Goal: Obtain resource: Download file/media

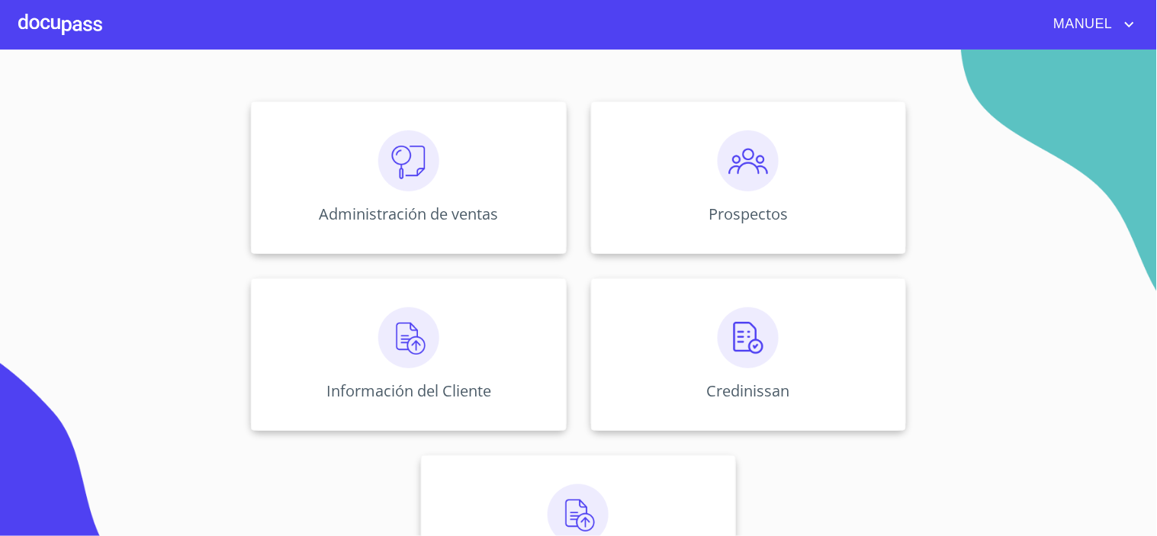
scroll to position [229, 0]
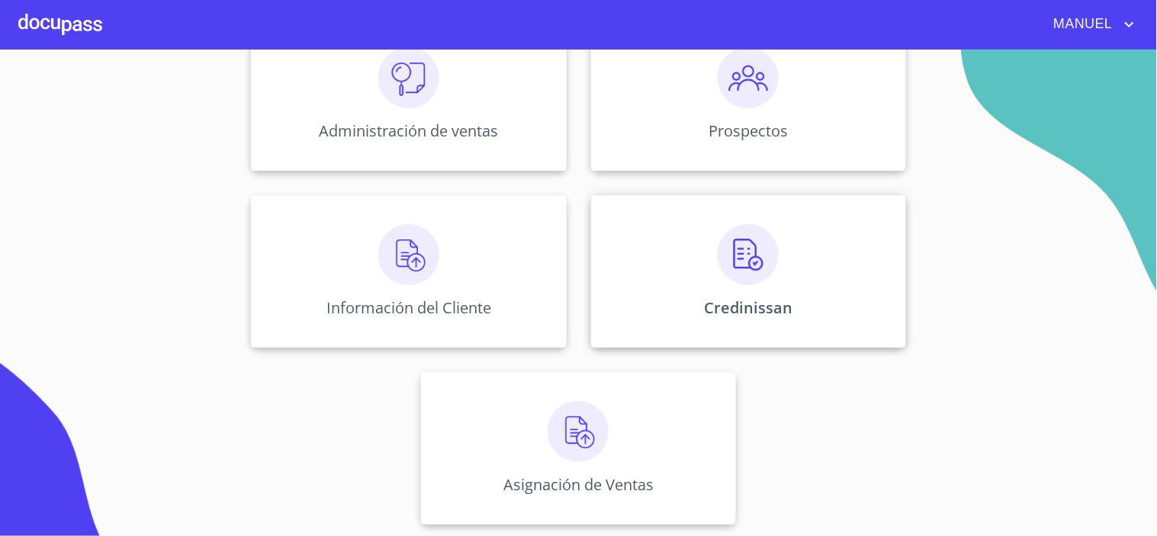
click at [776, 249] on div "Credinissan" at bounding box center [748, 271] width 315 height 152
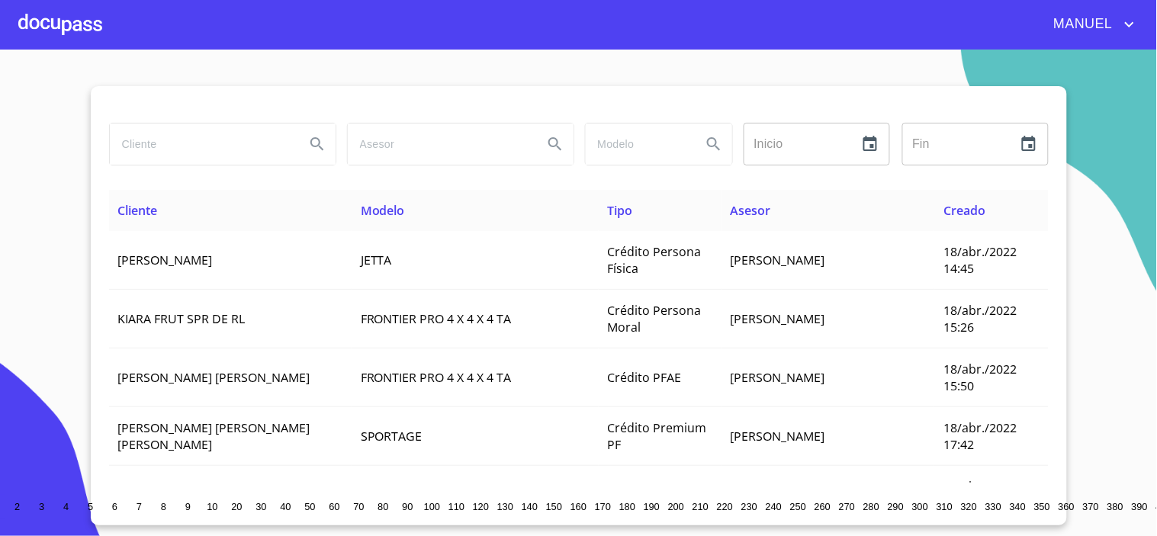
drag, startPoint x: 101, startPoint y: 143, endPoint x: 117, endPoint y: 148, distance: 16.9
click at [103, 143] on div at bounding box center [222, 144] width 238 height 55
click at [146, 149] on input "search" at bounding box center [201, 144] width 183 height 41
click at [313, 147] on icon "Search" at bounding box center [317, 144] width 18 height 18
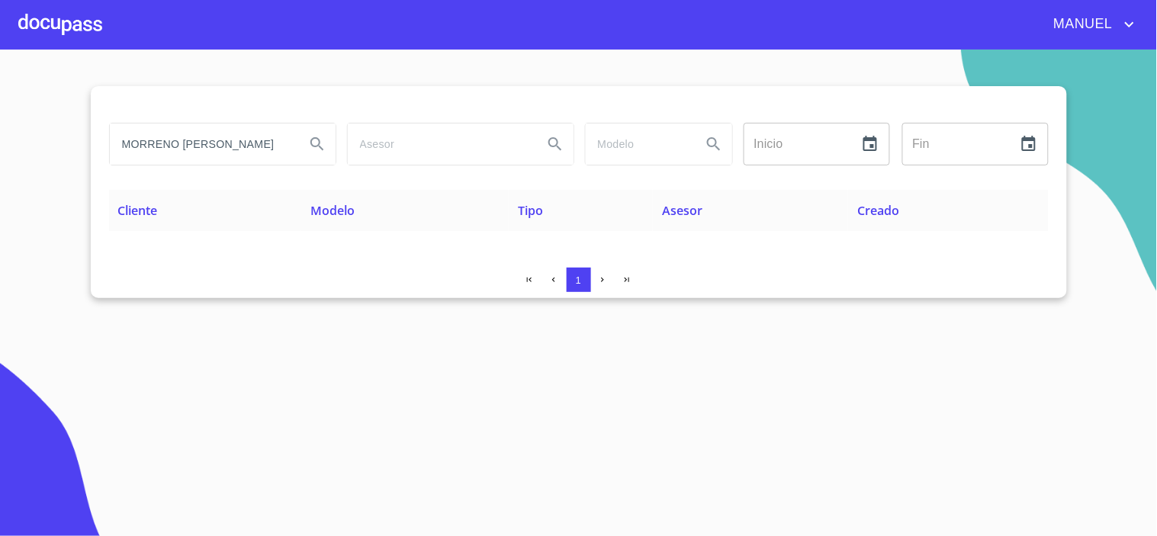
click at [153, 145] on input "MORRENO GAXIOLA" at bounding box center [201, 144] width 183 height 41
type input "MORENO GAXIOLA"
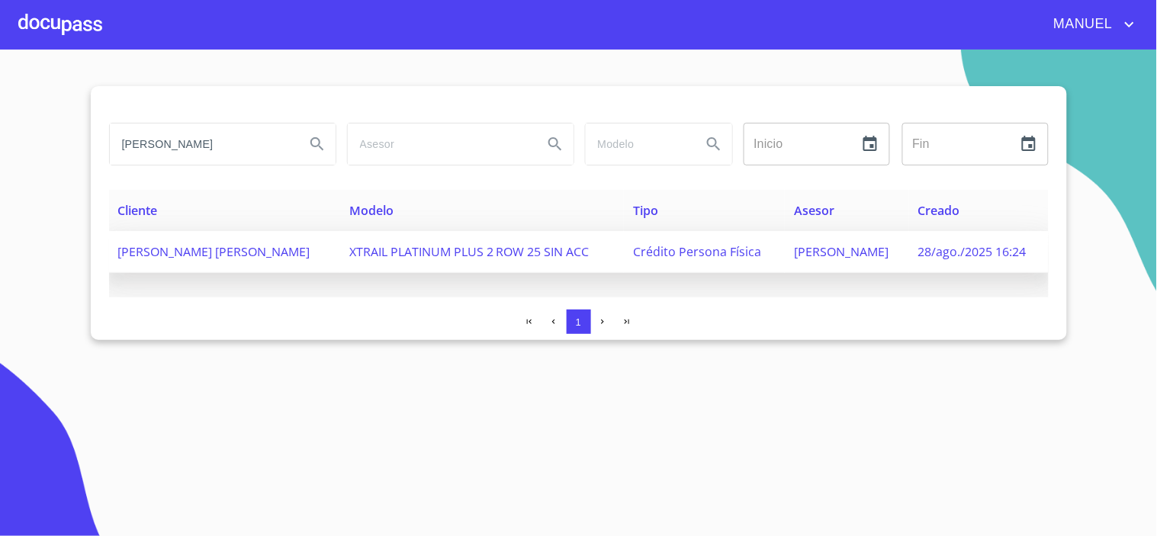
click at [267, 253] on span "JOSE LUIS MORENO GAXIOLA" at bounding box center [214, 251] width 192 height 17
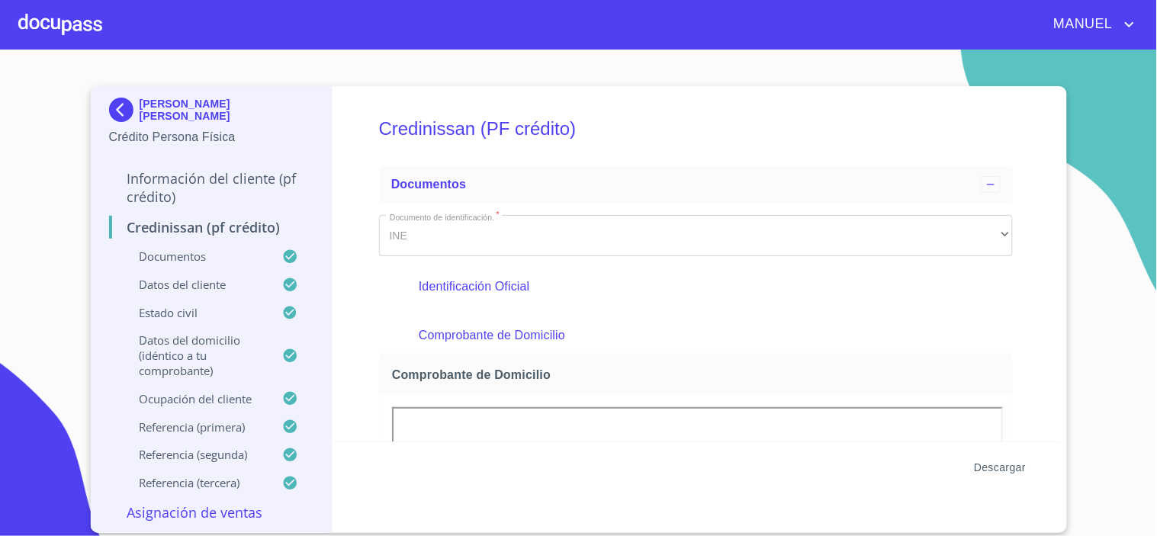
click at [981, 460] on span "Descargar" at bounding box center [1000, 467] width 52 height 19
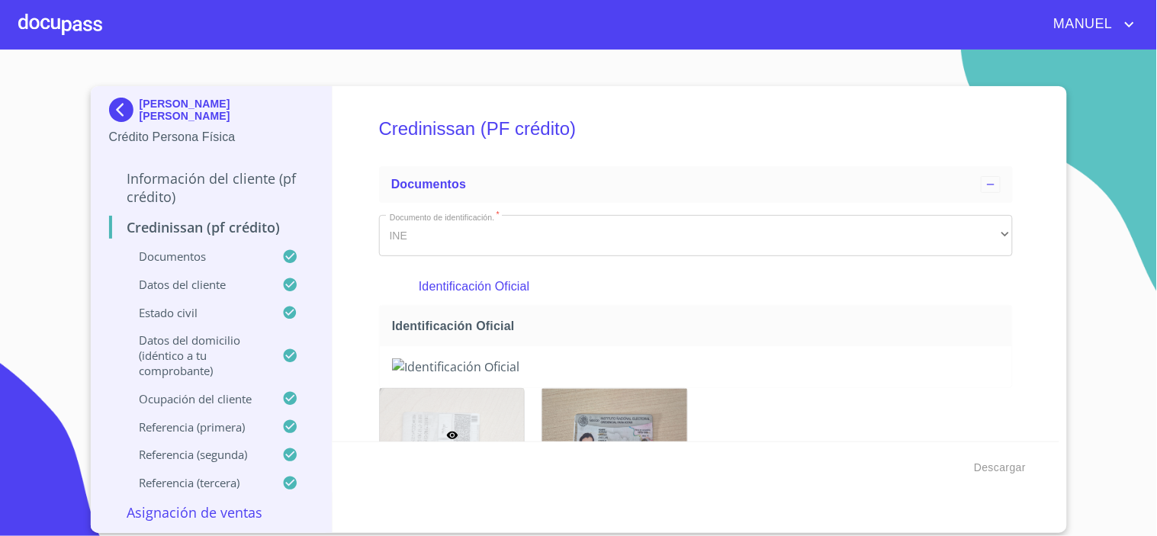
click at [104, 14] on div "MANUEL" at bounding box center [620, 24] width 1036 height 24
click at [96, 18] on div at bounding box center [60, 24] width 84 height 49
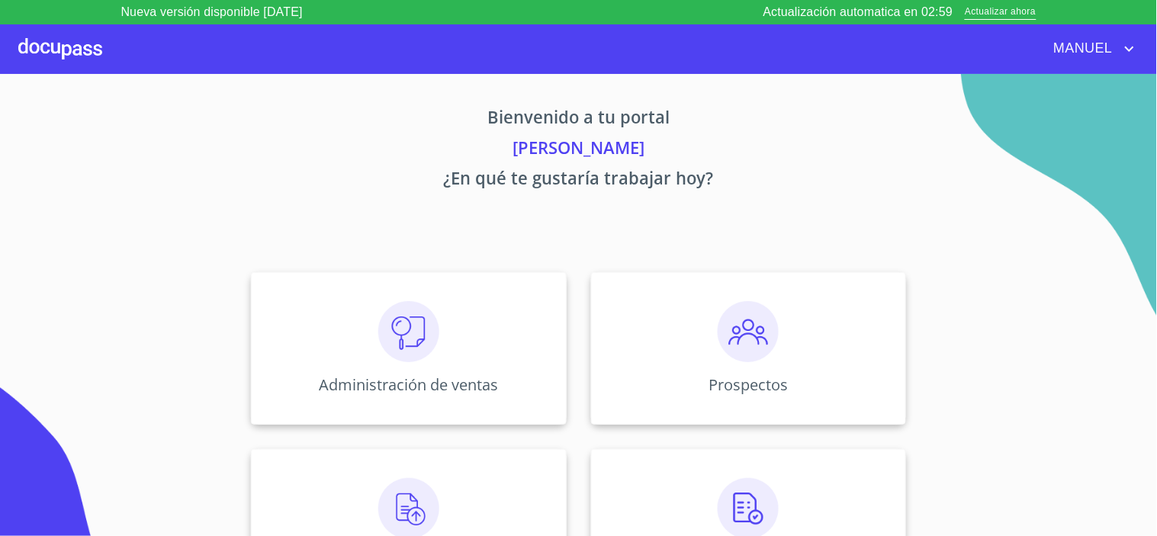
scroll to position [229, 0]
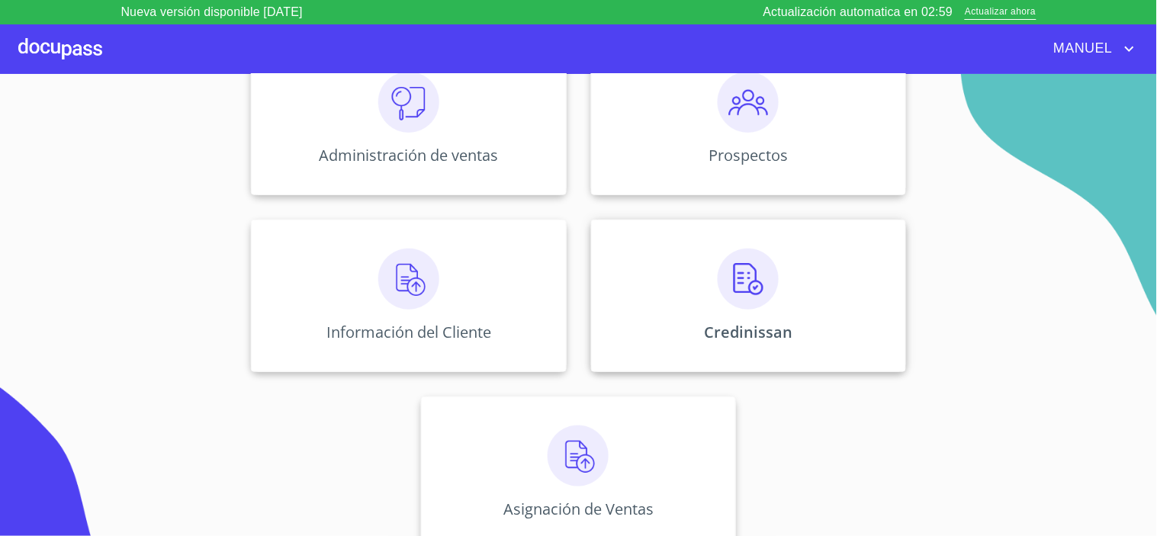
click at [734, 284] on img at bounding box center [747, 279] width 61 height 61
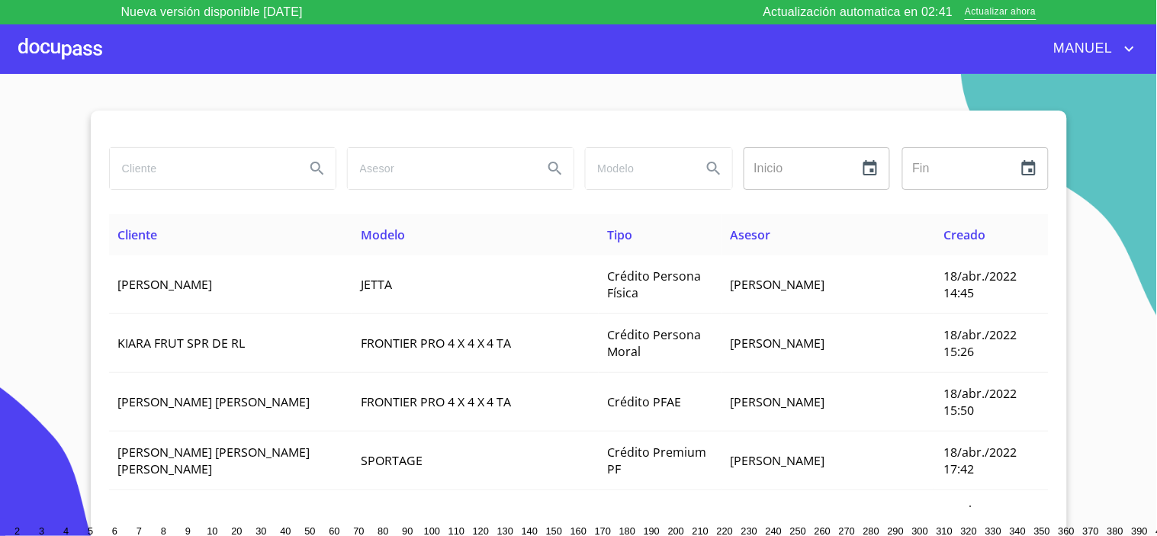
click at [246, 166] on input "search" at bounding box center [201, 168] width 183 height 41
type input "MAGAÑA MORALES"
click at [308, 168] on icon "Search" at bounding box center [317, 168] width 18 height 18
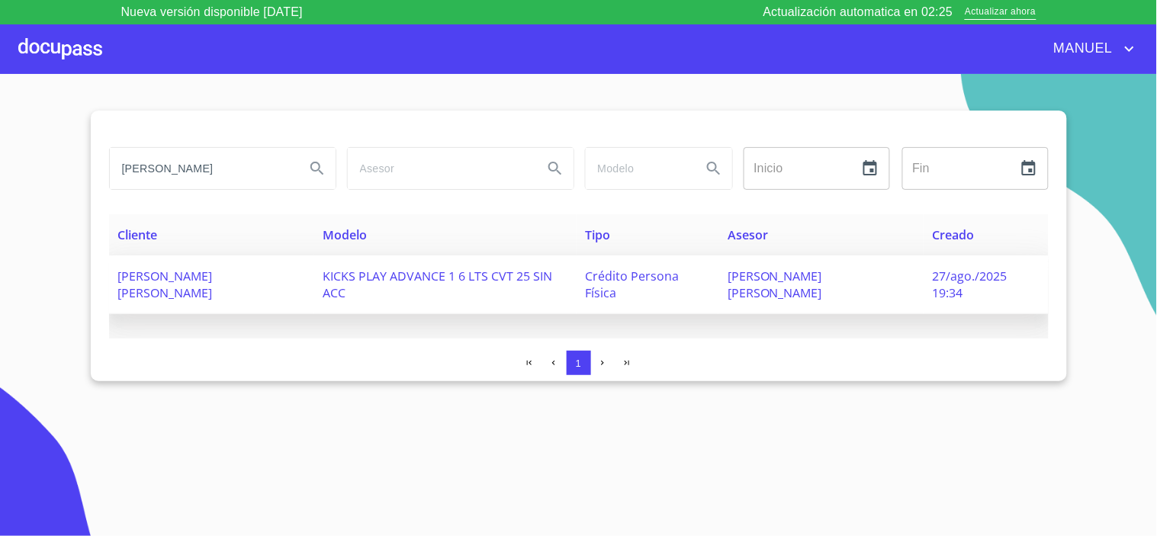
click at [186, 290] on td "[PERSON_NAME] [PERSON_NAME]" at bounding box center [211, 284] width 205 height 59
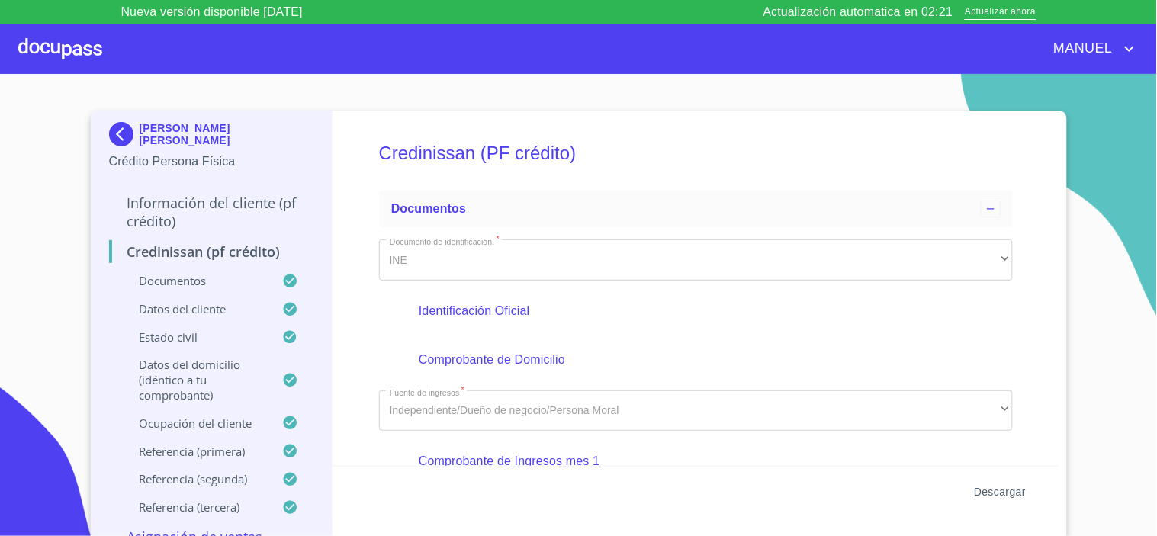
click at [993, 492] on span "Descargar" at bounding box center [1000, 492] width 52 height 19
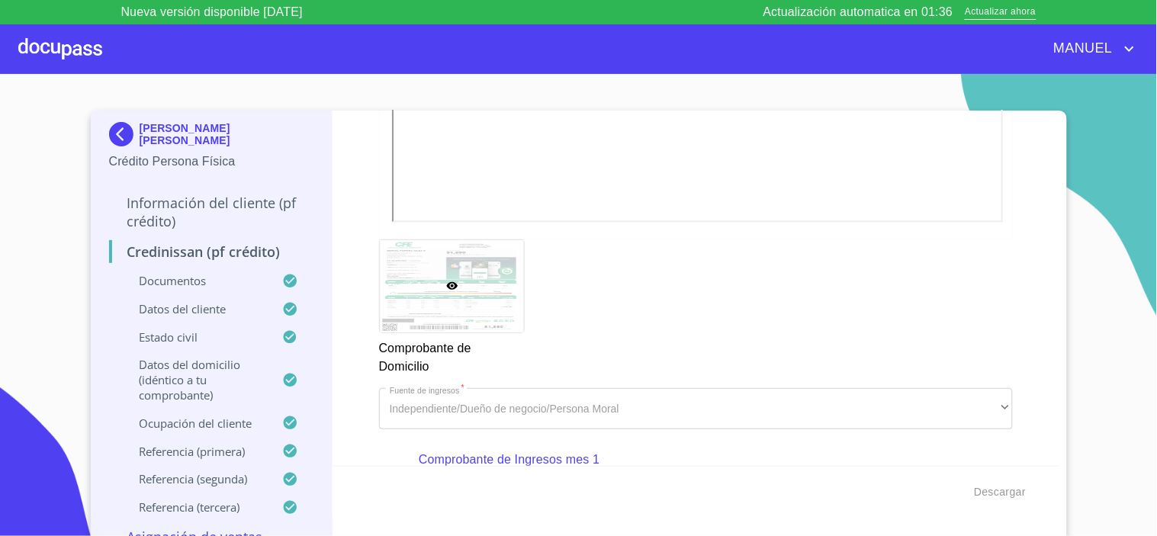
scroll to position [847, 0]
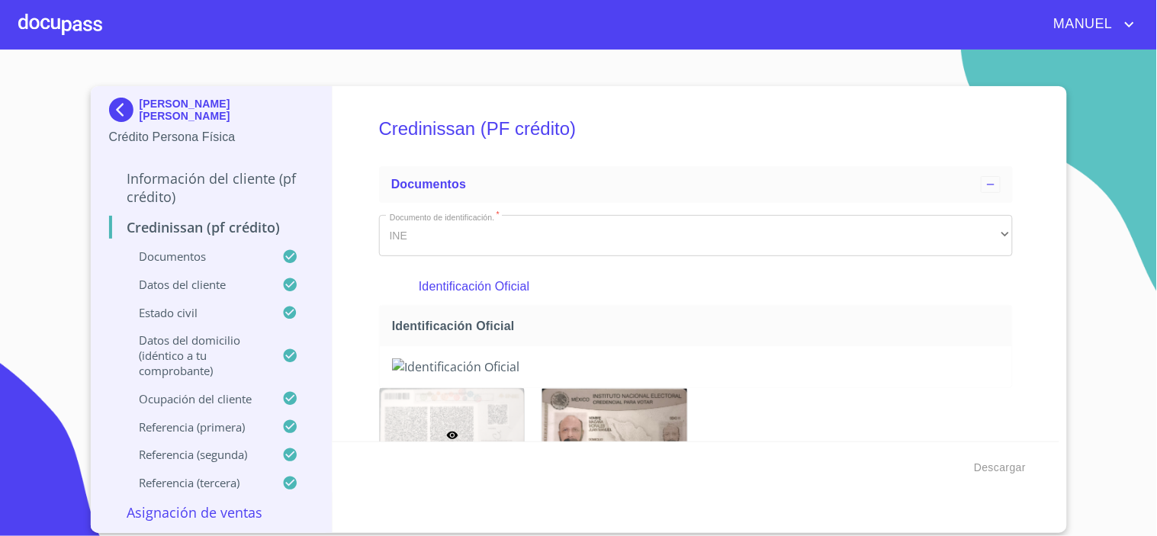
click at [66, 18] on div at bounding box center [60, 24] width 84 height 49
